Goal: Understand process/instructions: Learn how to perform a task or action

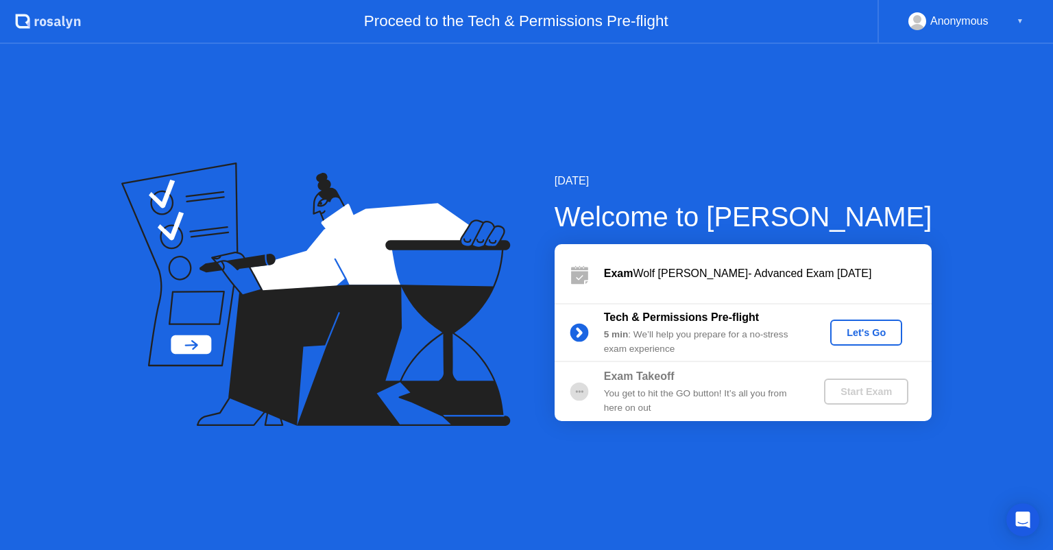
click at [849, 330] on div "Let's Go" at bounding box center [866, 332] width 61 height 11
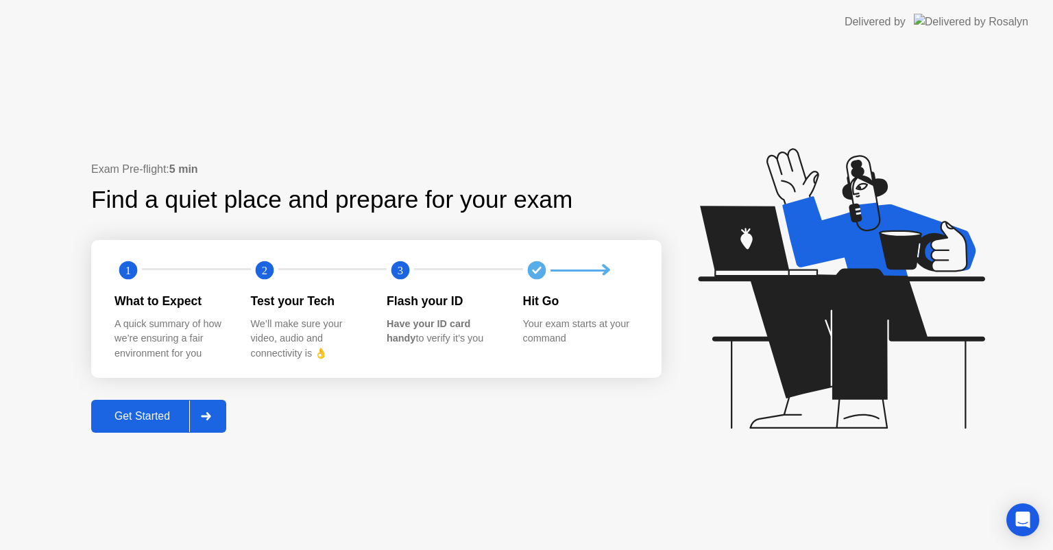
click at [199, 430] on div at bounding box center [205, 416] width 33 height 32
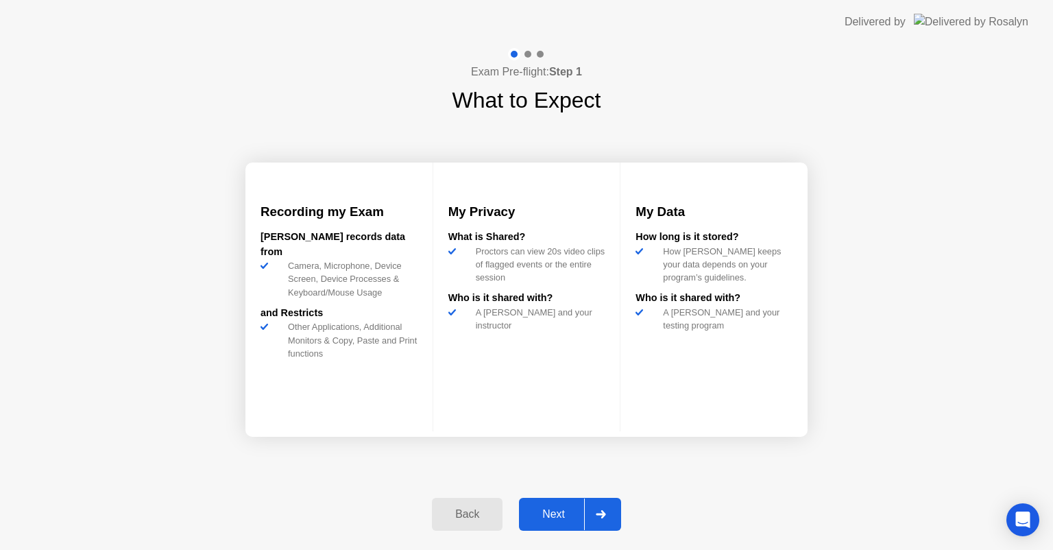
click at [604, 518] on div at bounding box center [600, 514] width 33 height 32
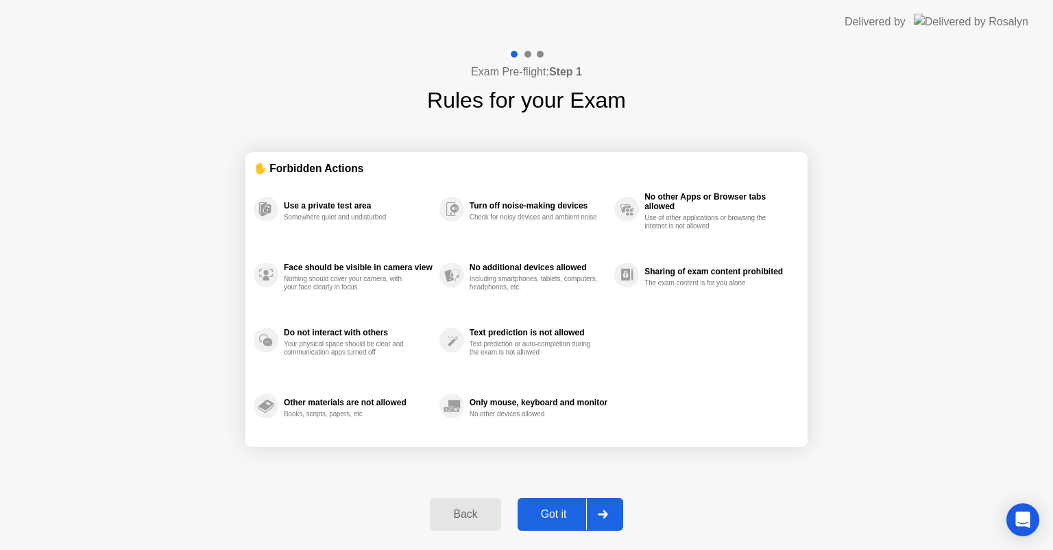
click at [600, 515] on icon at bounding box center [603, 514] width 10 height 8
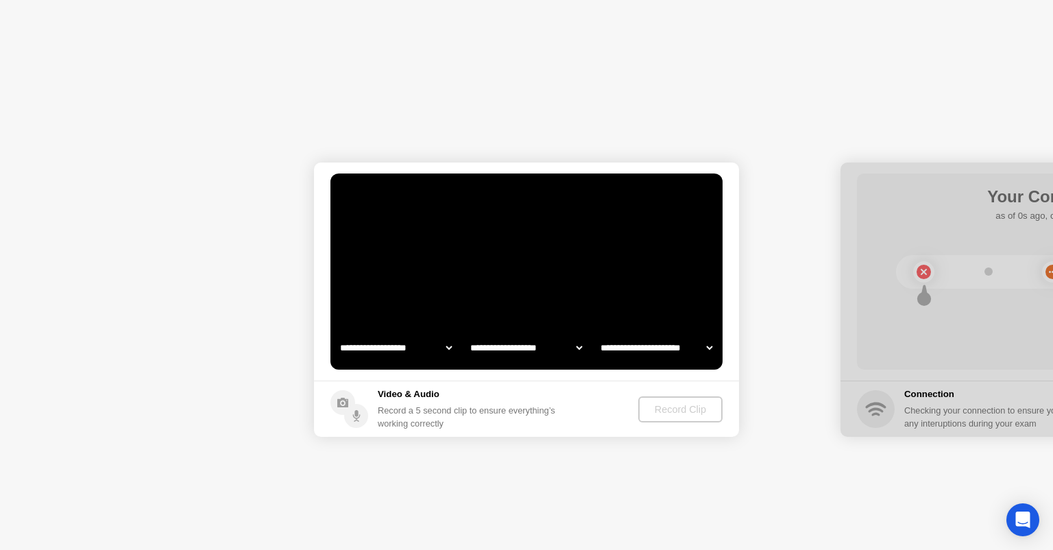
select select "**********"
select select "*******"
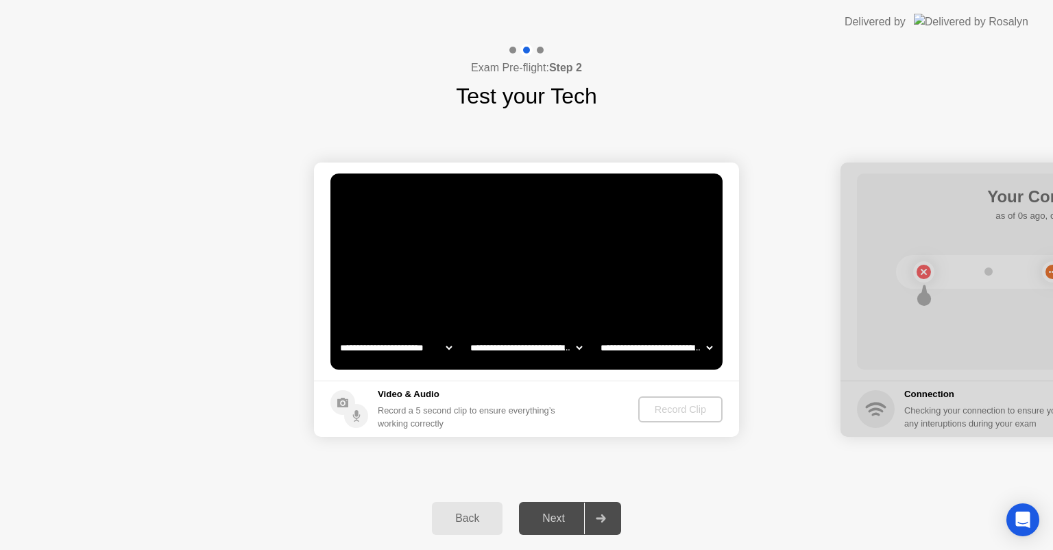
click at [600, 515] on icon at bounding box center [601, 518] width 10 height 8
click at [679, 409] on div "Record Clip" at bounding box center [680, 409] width 73 height 11
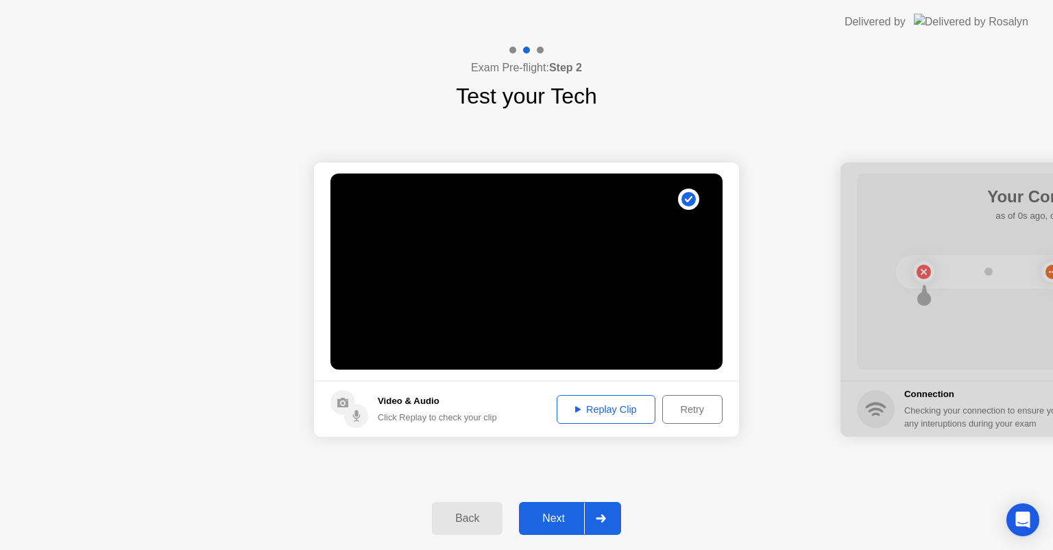
click at [598, 517] on icon at bounding box center [601, 518] width 10 height 8
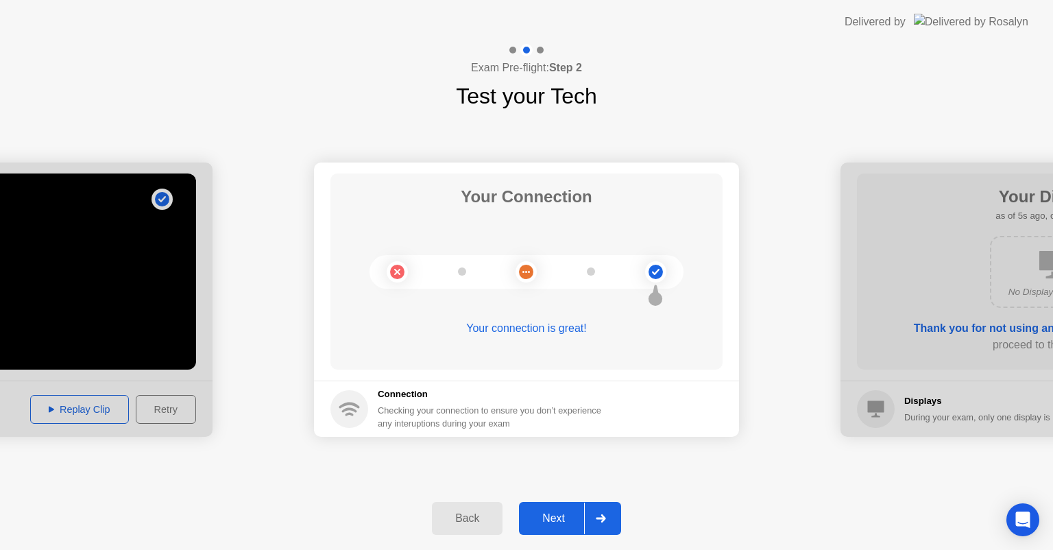
click at [605, 519] on icon at bounding box center [601, 518] width 10 height 8
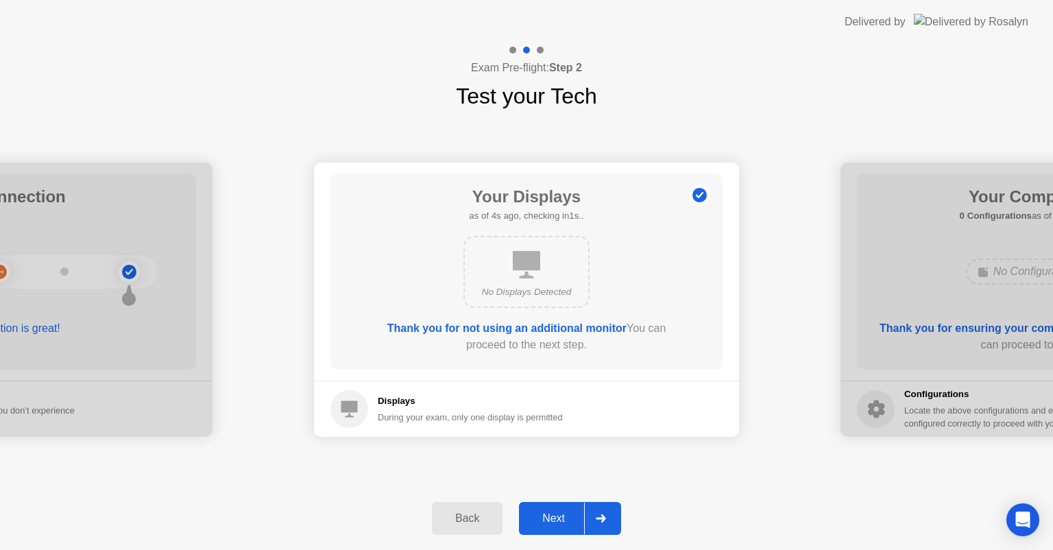
click at [605, 519] on icon at bounding box center [601, 518] width 10 height 8
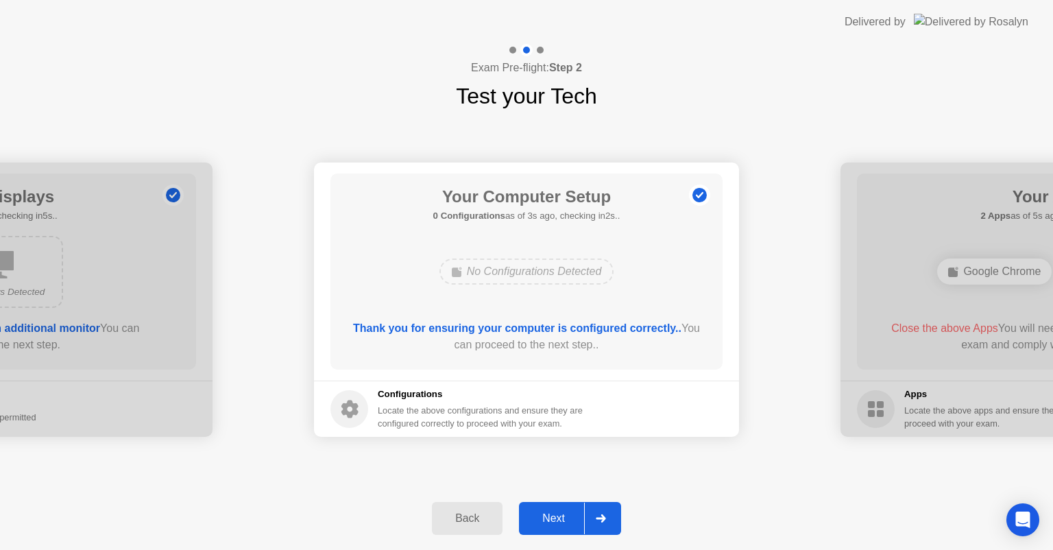
click at [605, 519] on icon at bounding box center [601, 518] width 10 height 8
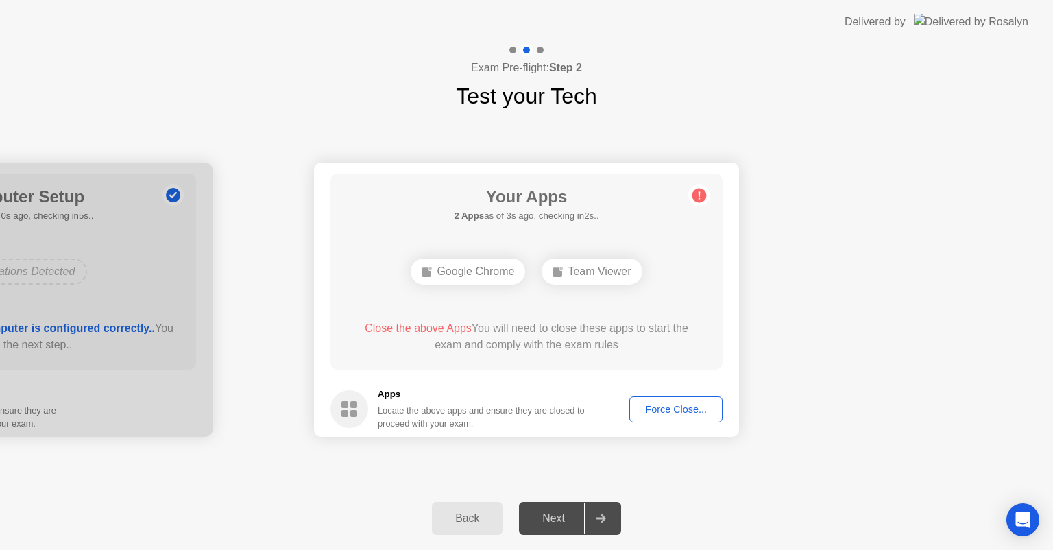
click at [677, 404] on div "Force Close..." at bounding box center [676, 409] width 84 height 11
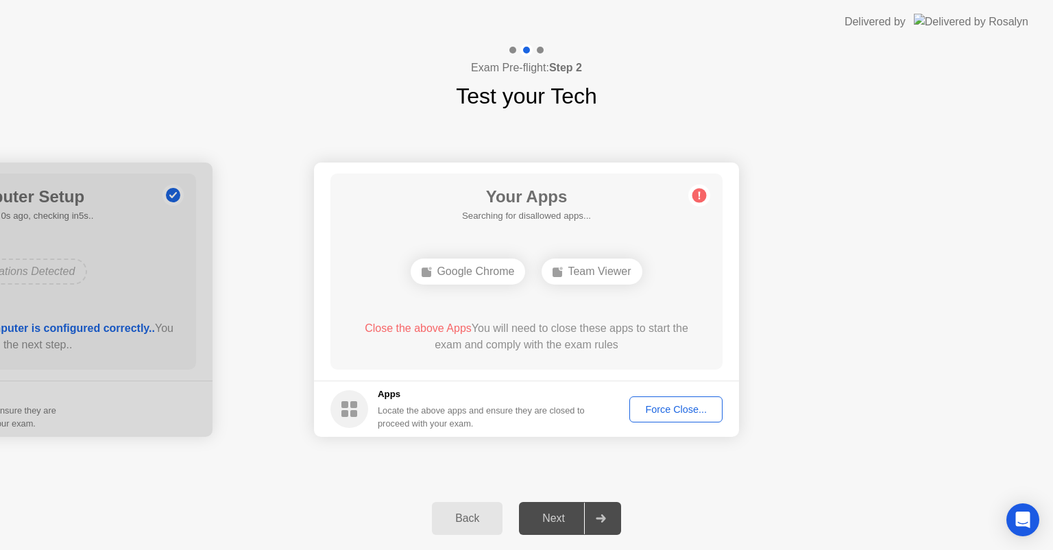
click at [598, 361] on div "Your Apps Searching for disallowed apps... Google Chrome Team Viewer Close the …" at bounding box center [526, 271] width 392 height 196
